Goal: Check status: Check status

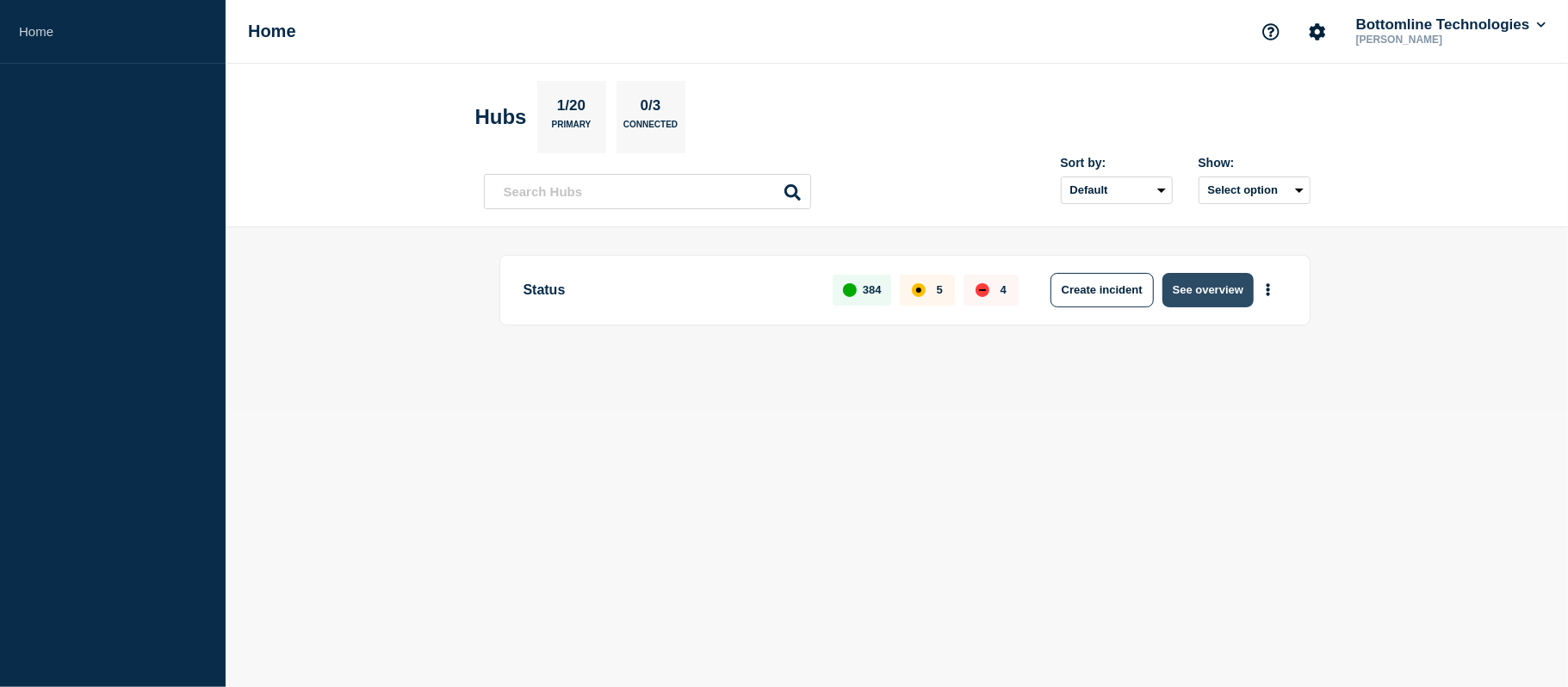
click at [1175, 290] on button "See overview" at bounding box center [1207, 290] width 91 height 34
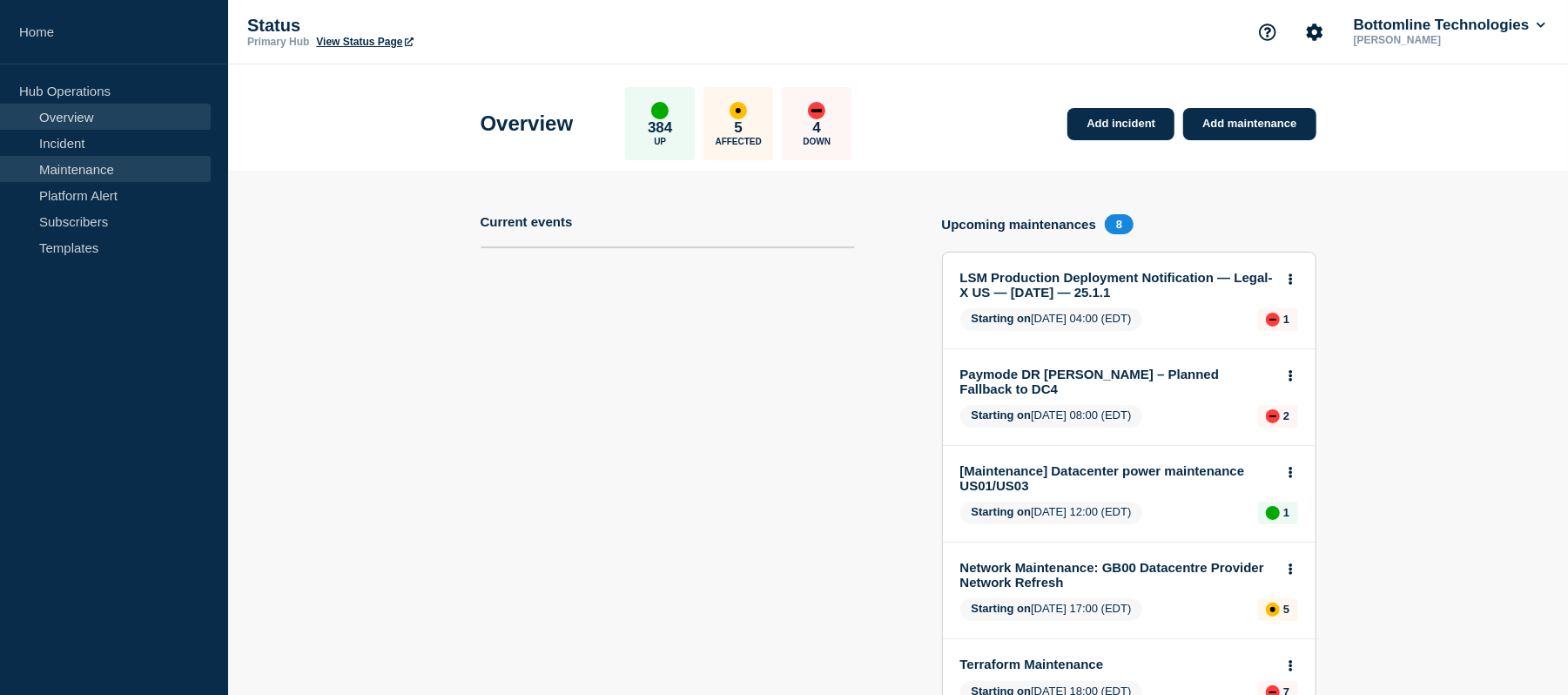
click at [51, 172] on link "Maintenance" at bounding box center [106, 168] width 211 height 26
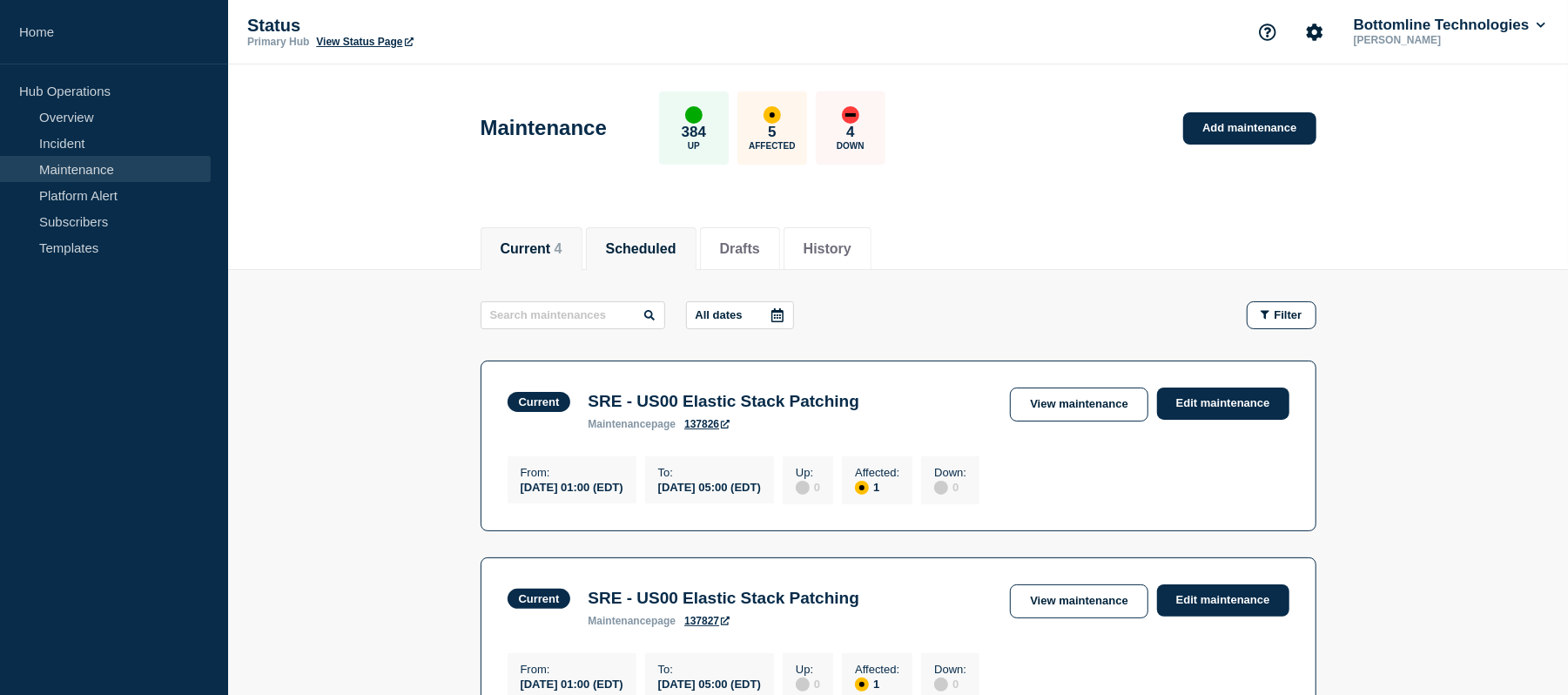
click at [660, 245] on button "Scheduled" at bounding box center [642, 248] width 71 height 15
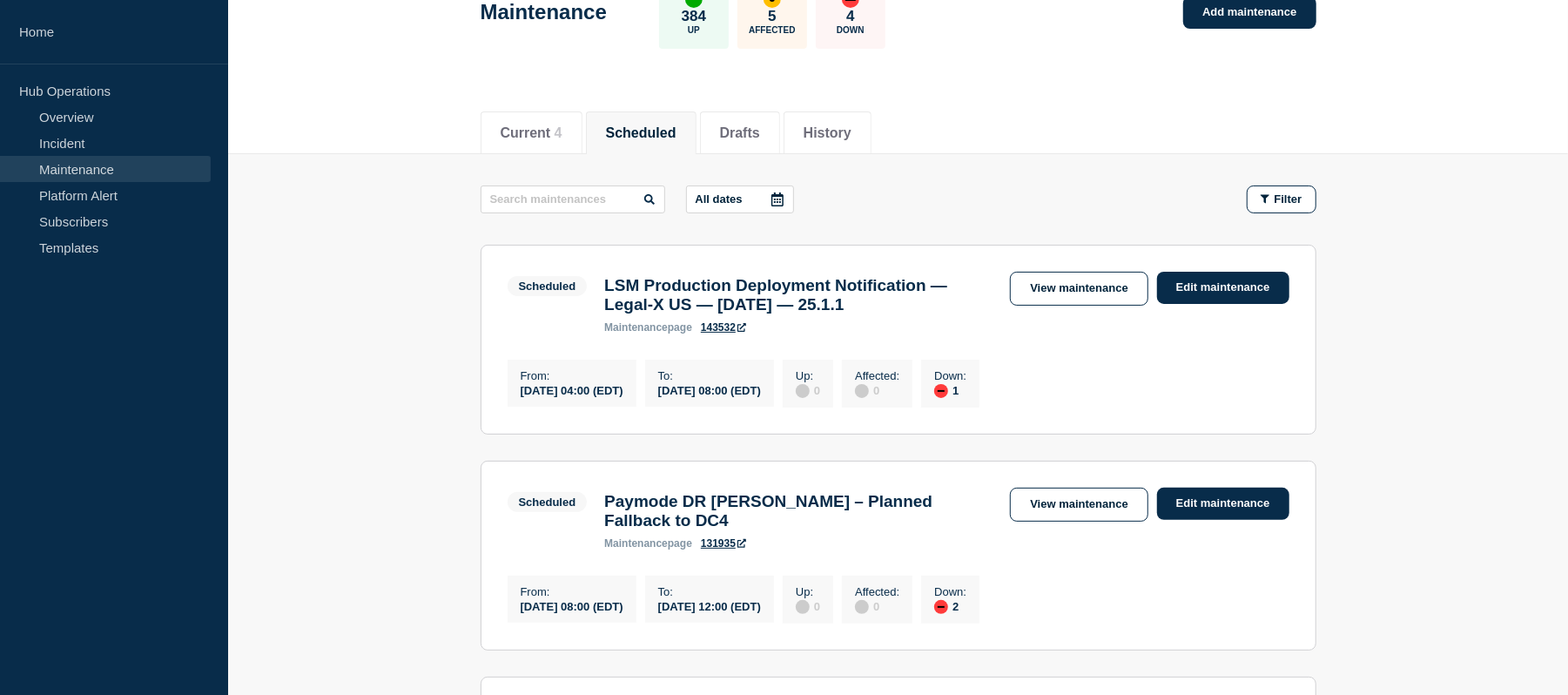
scroll to position [116, 0]
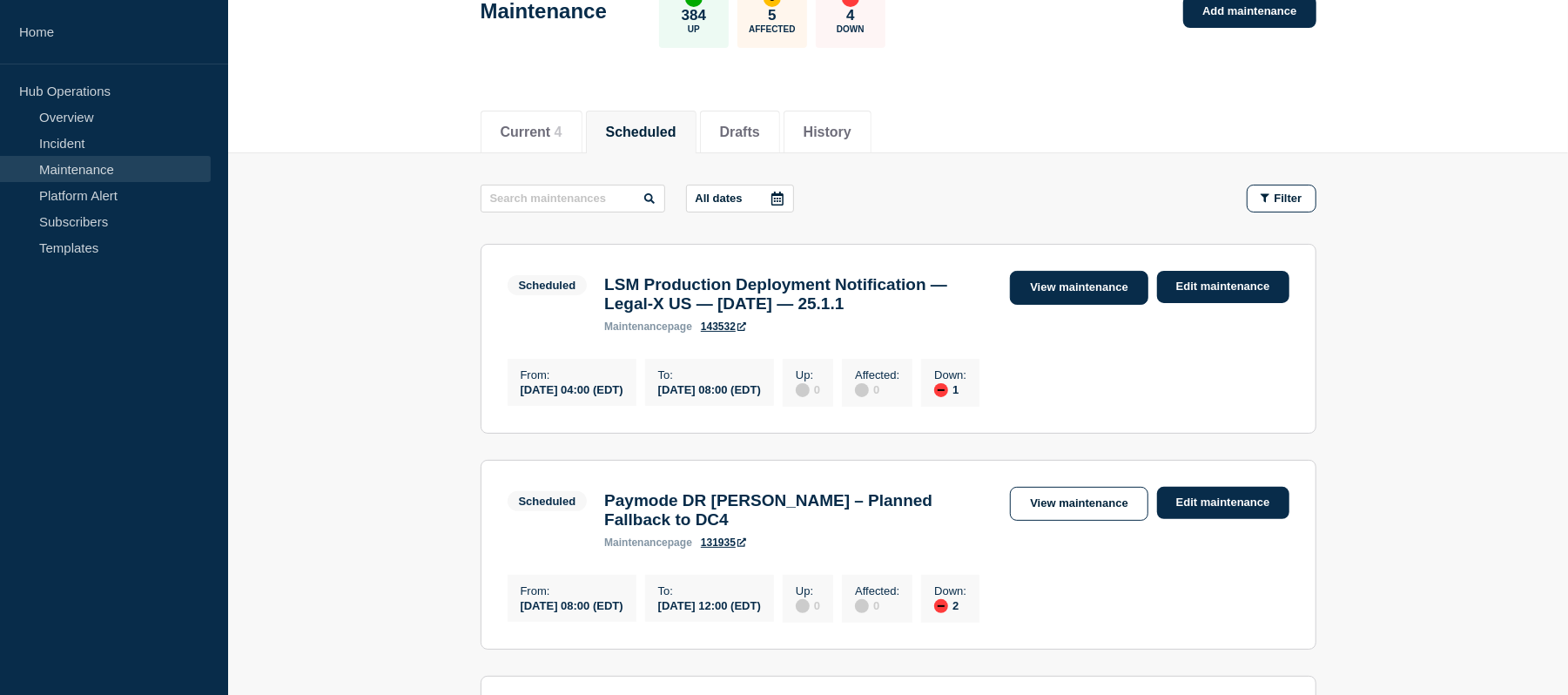
click at [1071, 277] on link "View maintenance" at bounding box center [1078, 287] width 137 height 34
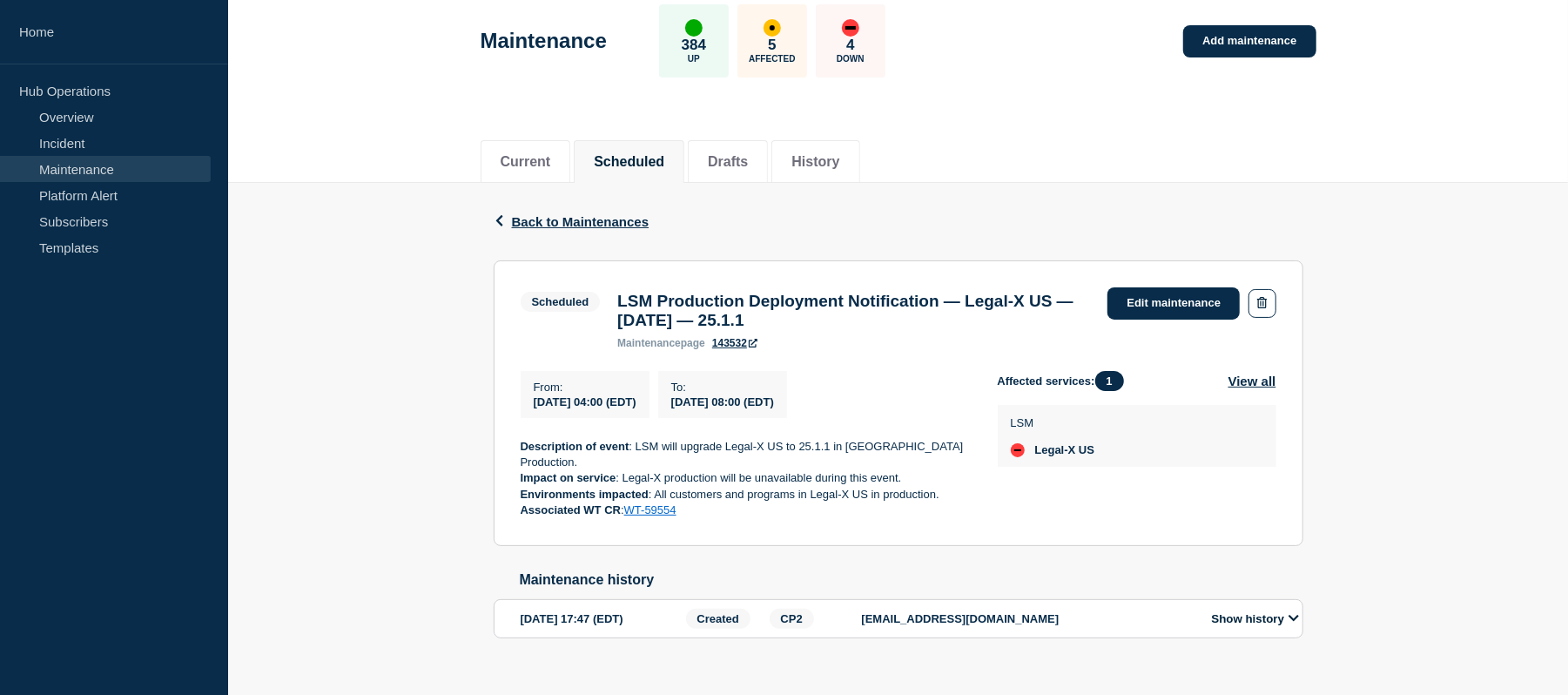
scroll to position [110, 0]
